Goal: Information Seeking & Learning: Find specific fact

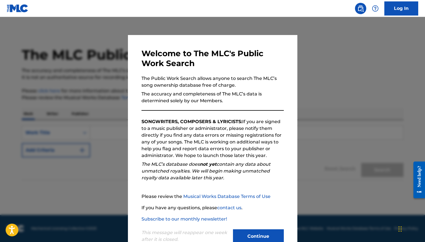
click at [252, 233] on button "Continue" at bounding box center [258, 237] width 51 height 14
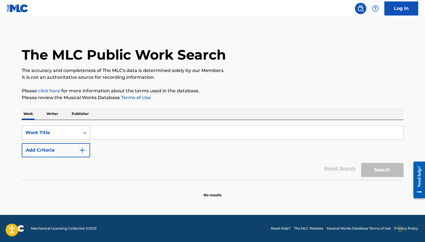
click at [65, 130] on div "Work Title" at bounding box center [50, 132] width 51 height 7
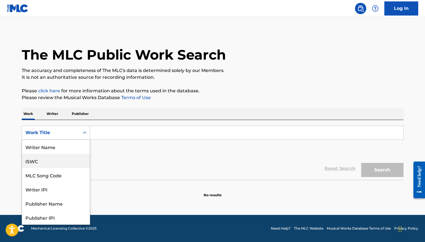
click at [48, 164] on div "ISWC" at bounding box center [56, 161] width 68 height 14
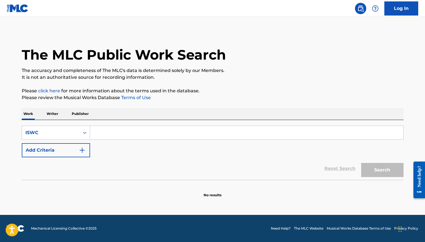
click at [122, 132] on input "Search Form" at bounding box center [246, 133] width 313 height 14
paste input "T3239260181"
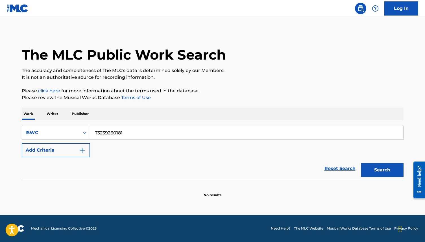
type input "T3239260181"
click at [366, 165] on button "Search" at bounding box center [383, 170] width 42 height 14
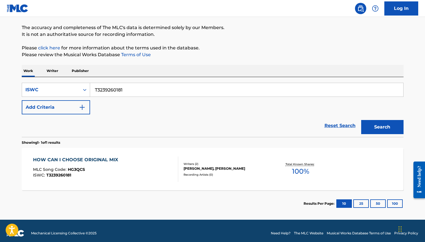
scroll to position [48, 0]
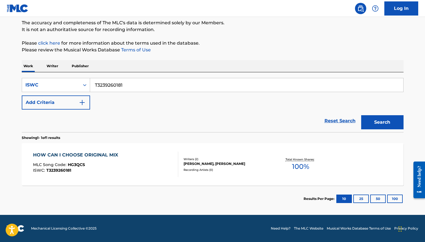
click at [103, 154] on div "HOW CAN I CHOOSE ORIGINAL MIX" at bounding box center [77, 155] width 88 height 7
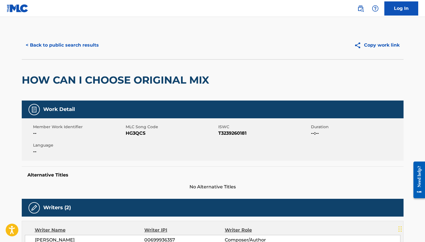
click at [230, 133] on span "T3239260181" at bounding box center [263, 133] width 91 height 7
copy span "T3239260181"
click at [136, 135] on span "HG3QCS" at bounding box center [171, 133] width 91 height 7
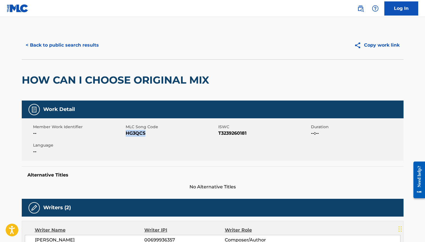
copy span "HG3QCS"
